Goal: Task Accomplishment & Management: Use online tool/utility

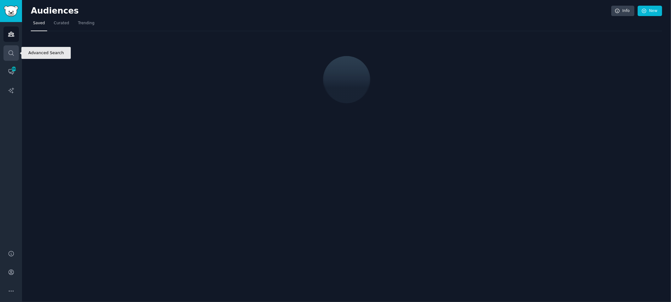
click at [8, 50] on icon "Sidebar" at bounding box center [11, 53] width 7 height 7
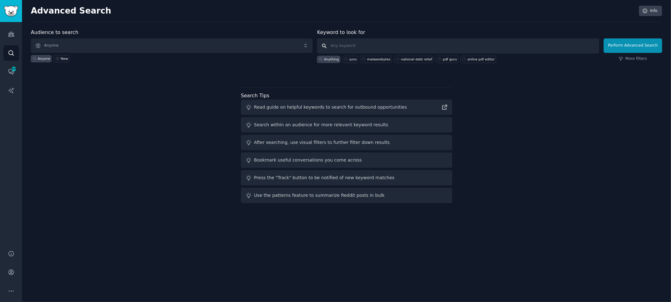
click at [359, 46] on input "text" at bounding box center [458, 45] width 282 height 15
type input "[DOMAIN_NAME]"
click button "Perform Advanced Search" at bounding box center [632, 45] width 58 height 14
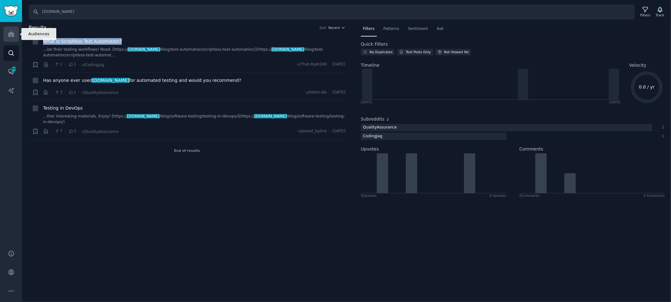
click at [9, 33] on icon "Sidebar" at bounding box center [11, 34] width 6 height 4
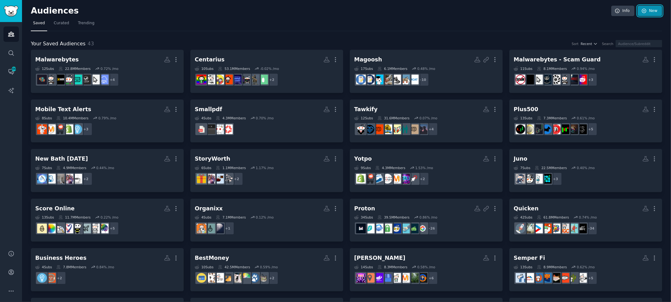
click at [654, 12] on link "New" at bounding box center [649, 11] width 25 height 11
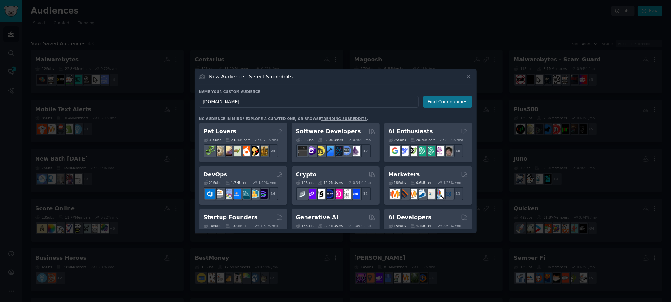
type input "Bugbug.io"
click at [456, 101] on button "Find Communities" at bounding box center [447, 102] width 49 height 12
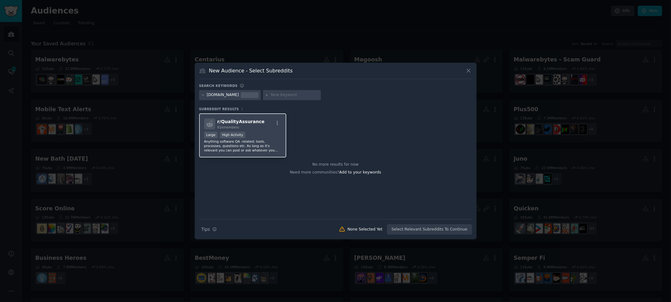
click at [250, 123] on span "r/ QualityAssurance" at bounding box center [240, 121] width 47 height 5
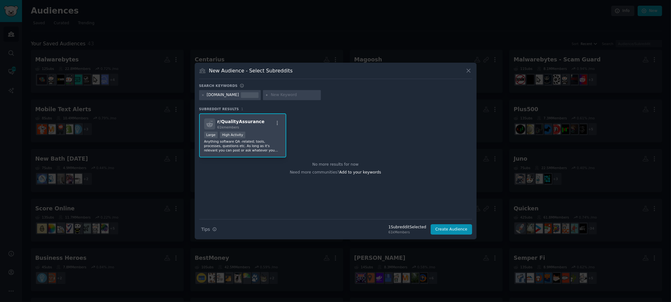
click at [271, 95] on input "text" at bounding box center [295, 95] width 48 height 6
type input "test automation"
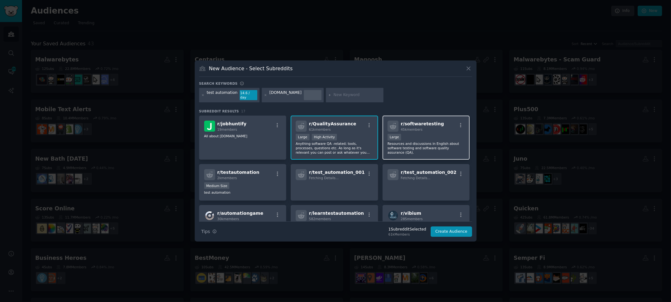
click at [437, 120] on div "r/ softwaretesting 45k members" at bounding box center [425, 125] width 77 height 11
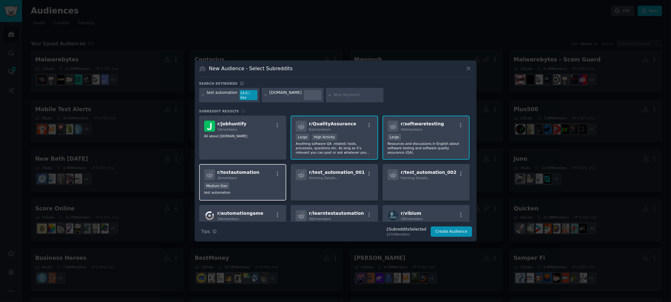
click at [249, 169] on span "r/ testautomation" at bounding box center [238, 171] width 42 height 5
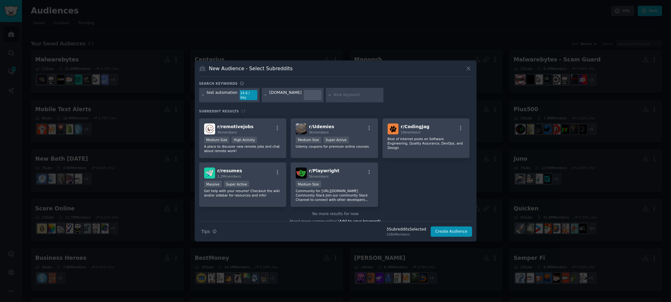
scroll to position [177, 0]
click at [429, 141] on p "Best of internet posts on Software Engineering, Quality Assurance, DevOps, and …" at bounding box center [425, 142] width 77 height 13
click at [459, 229] on button "Create Audience" at bounding box center [452, 231] width 42 height 11
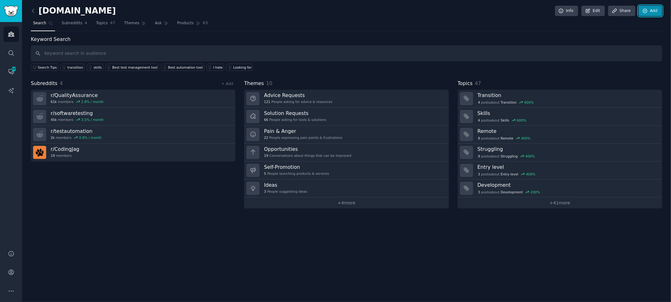
click at [651, 10] on link "Add" at bounding box center [650, 11] width 24 height 11
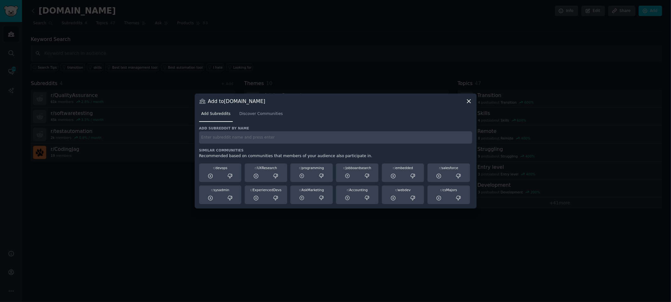
click at [263, 136] on input "text" at bounding box center [335, 137] width 273 height 12
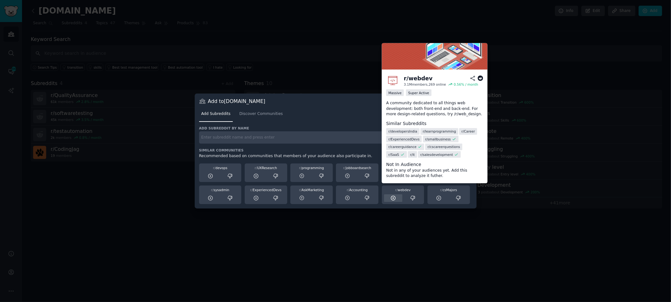
click at [393, 198] on icon at bounding box center [393, 198] width 4 height 4
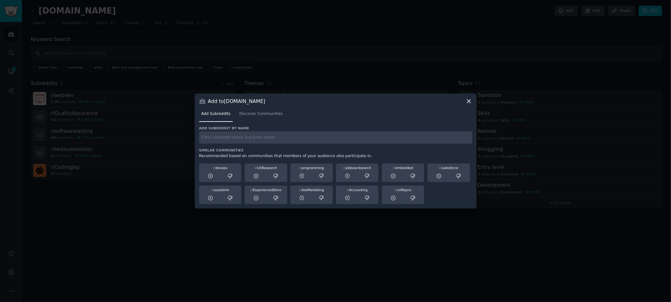
click at [215, 137] on input "text" at bounding box center [335, 137] width 273 height 12
type input "saas"
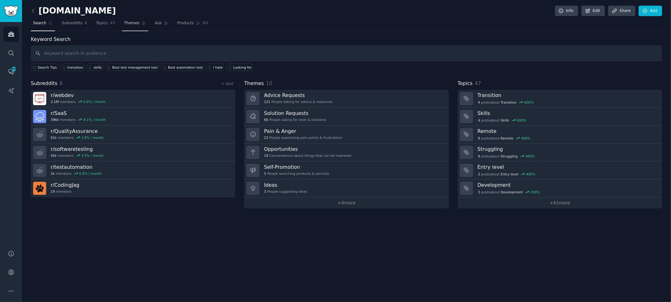
click at [124, 24] on span "Themes" at bounding box center [131, 23] width 15 height 6
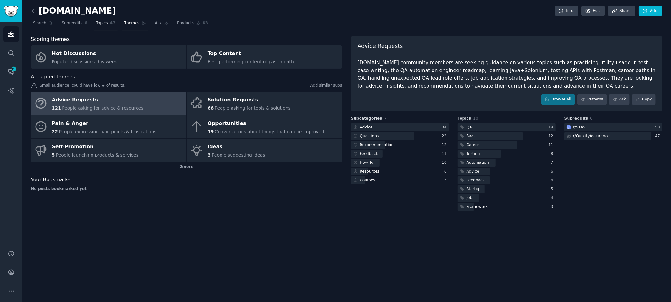
click at [106, 24] on span "Topics" at bounding box center [102, 23] width 12 height 6
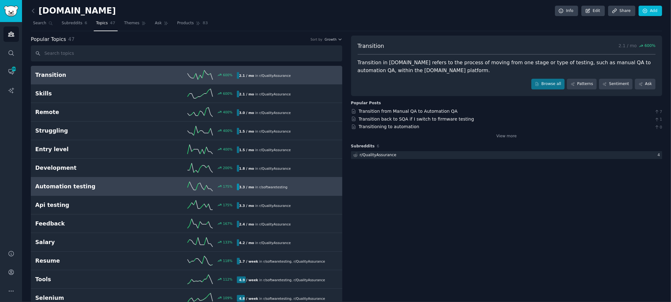
scroll to position [17, 0]
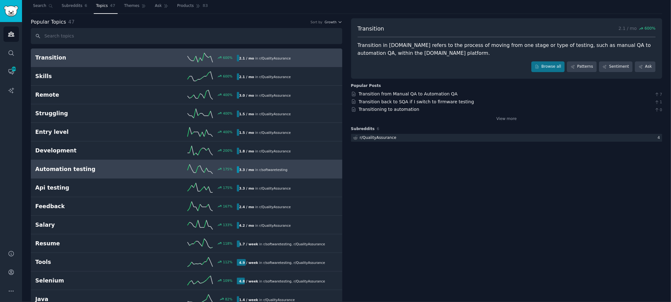
click at [108, 168] on h2 "Automation testing" at bounding box center [85, 169] width 101 height 8
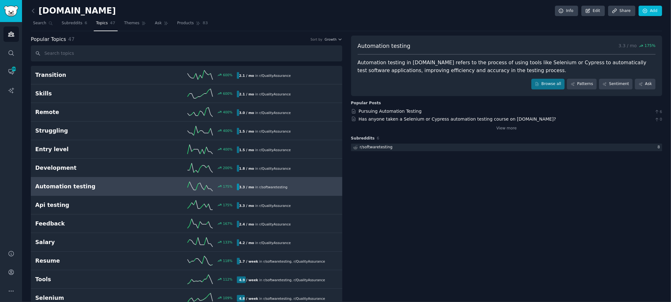
scroll to position [0, 0]
click at [47, 20] on link "Search" at bounding box center [43, 24] width 24 height 13
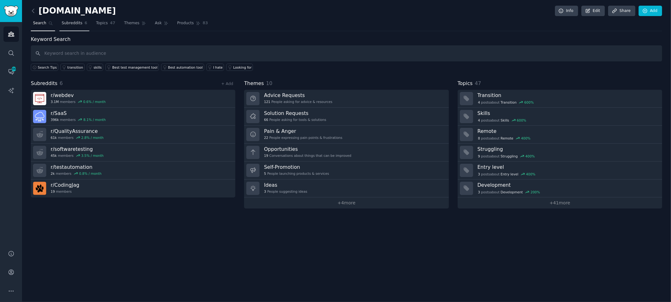
click at [74, 21] on span "Subreddits" at bounding box center [72, 23] width 21 height 6
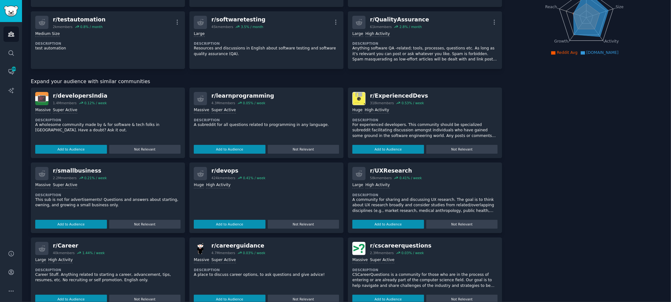
scroll to position [78, 0]
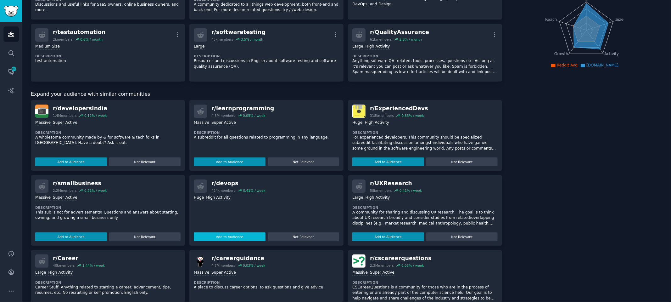
click at [232, 236] on button "Add to Audience" at bounding box center [230, 236] width 72 height 9
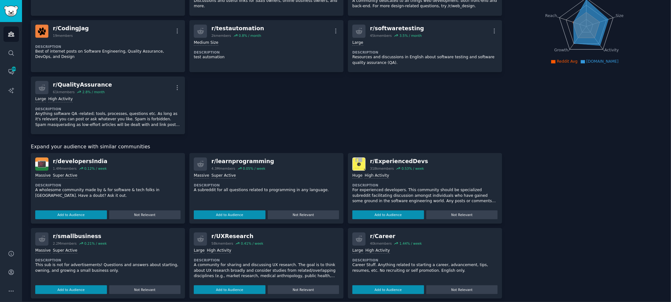
scroll to position [0, 0]
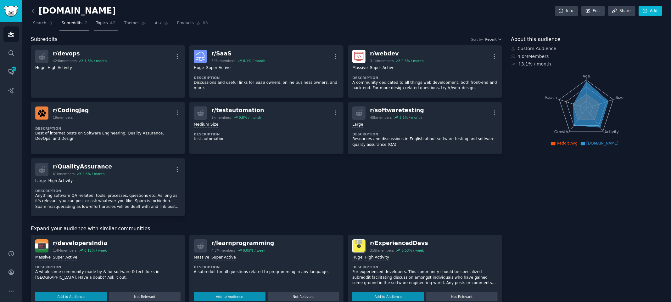
click at [101, 21] on span "Topics" at bounding box center [102, 23] width 12 height 6
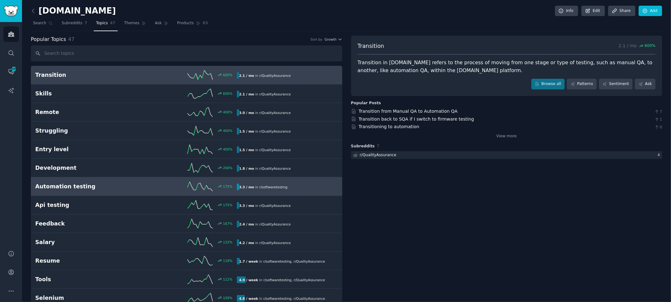
click at [114, 187] on h2 "Automation testing" at bounding box center [85, 186] width 101 height 8
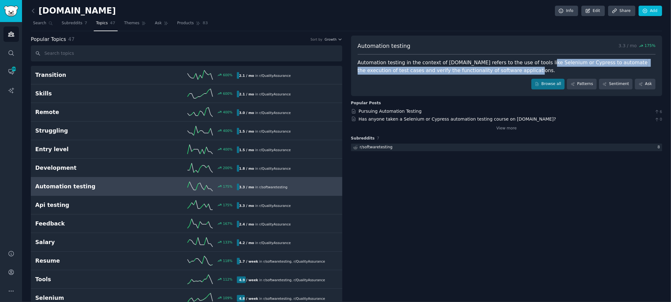
drag, startPoint x: 529, startPoint y: 60, endPoint x: 492, endPoint y: 68, distance: 38.2
click at [494, 69] on div "Automation testing in the context of Bugbug.io refers to the use of tools like …" at bounding box center [507, 66] width 298 height 15
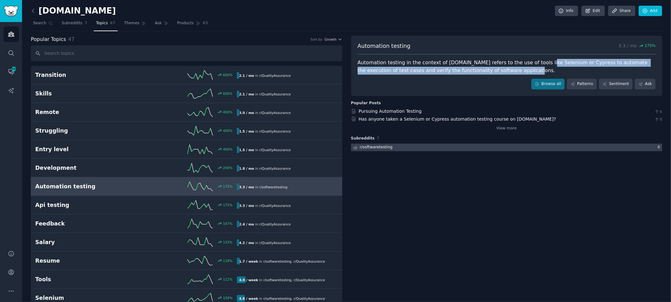
click at [451, 147] on div at bounding box center [506, 147] width 311 height 8
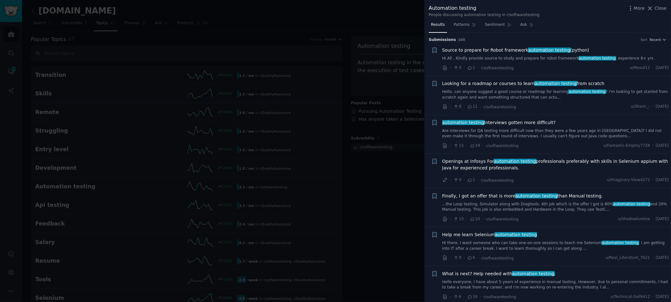
click at [409, 27] on div at bounding box center [335, 151] width 671 height 302
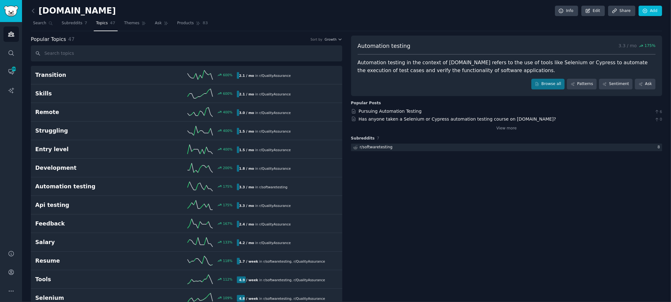
click at [395, 26] on nav "Search Subreddits 7 Topics 47 Themes Ask Products 83" at bounding box center [346, 24] width 631 height 13
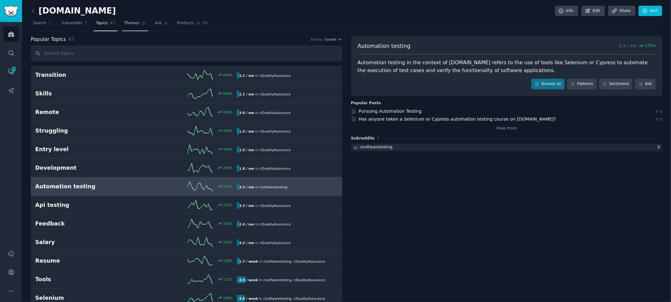
click at [135, 24] on span "Themes" at bounding box center [131, 23] width 15 height 6
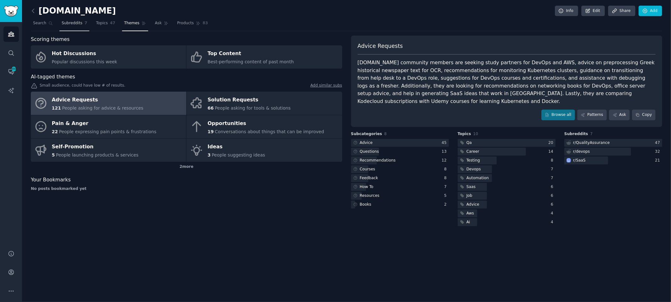
click at [67, 22] on span "Subreddits" at bounding box center [72, 23] width 21 height 6
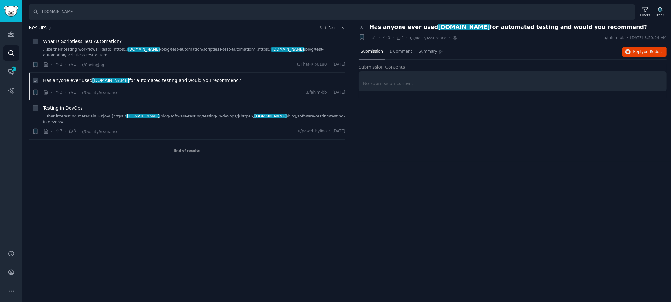
click at [140, 78] on span "Has anyone ever used bugbug.io for automated testing and would you recommend?" at bounding box center [142, 80] width 198 height 7
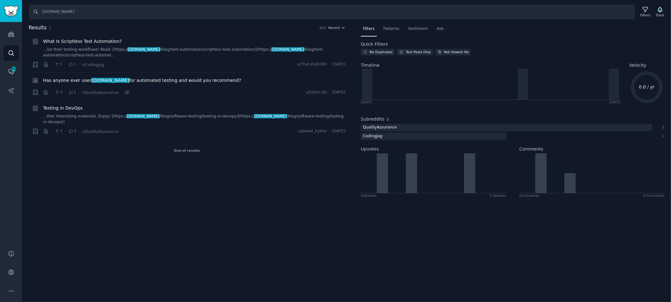
click at [59, 80] on span "Has anyone ever used bugbug.io for automated testing and would you recommend?" at bounding box center [142, 80] width 198 height 7
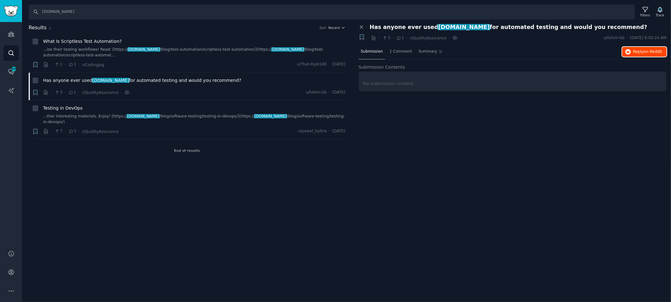
click at [637, 51] on span "Reply on Reddit" at bounding box center [647, 52] width 29 height 6
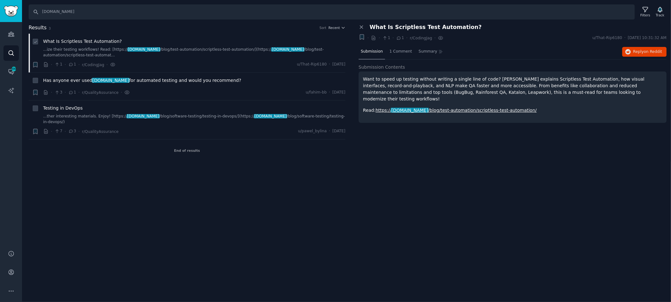
click at [80, 40] on span "What Is Scriptless Test Automation?" at bounding box center [82, 41] width 79 height 7
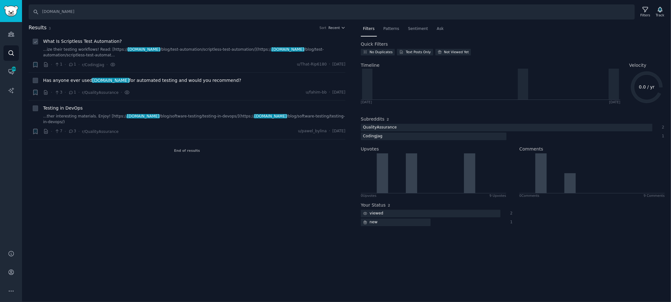
click at [286, 47] on link "...ize their testing workflows! Read: [https:// [DOMAIN_NAME] /blog/test-automa…" at bounding box center [194, 52] width 302 height 11
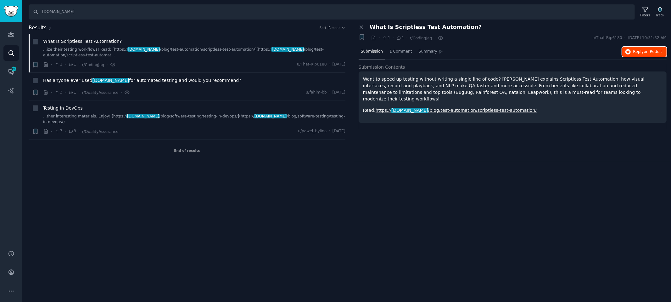
click at [642, 52] on span "Reply on Reddit" at bounding box center [647, 52] width 29 height 6
